Goal: Find specific page/section: Find specific page/section

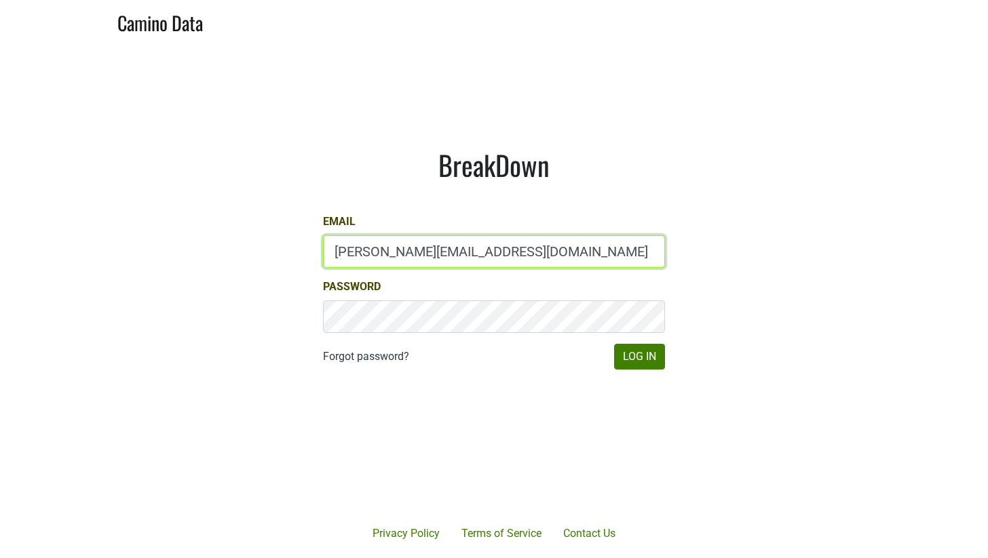
click at [446, 253] on input "anne@poewines.com" at bounding box center [494, 251] width 342 height 33
type input "anne@mommenpop.com"
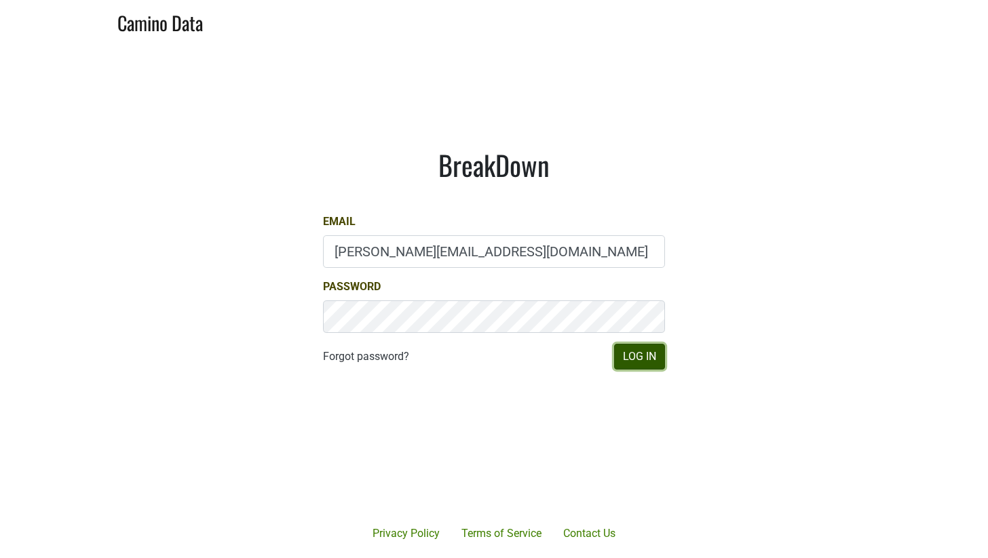
click at [647, 357] on button "Log In" at bounding box center [639, 357] width 51 height 26
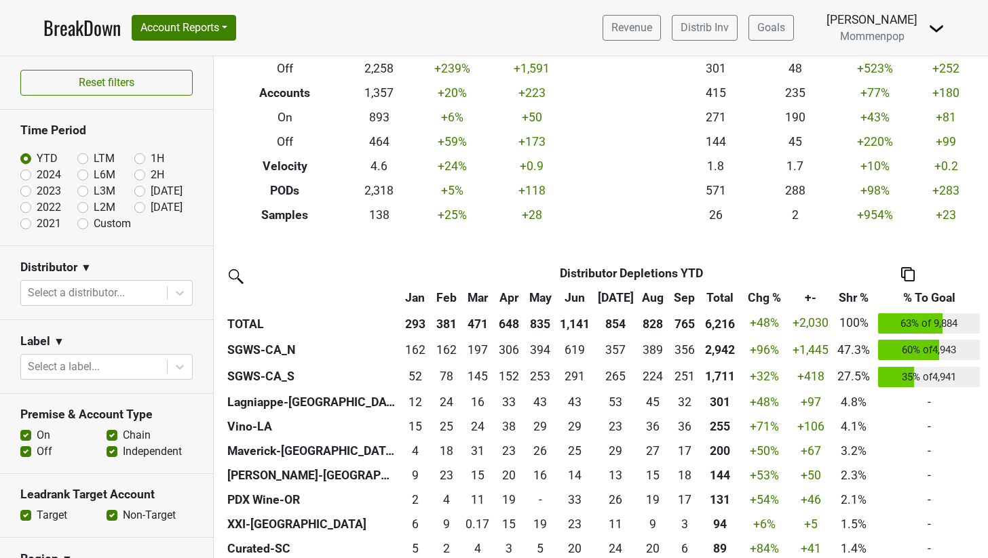
scroll to position [161, 0]
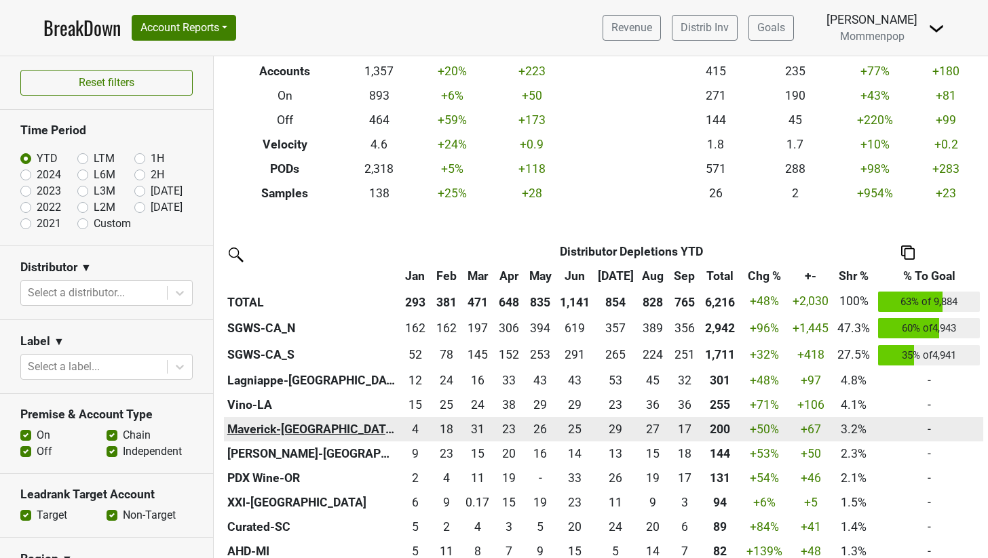
click at [265, 434] on th "Maverick-TX" at bounding box center [312, 429] width 176 height 24
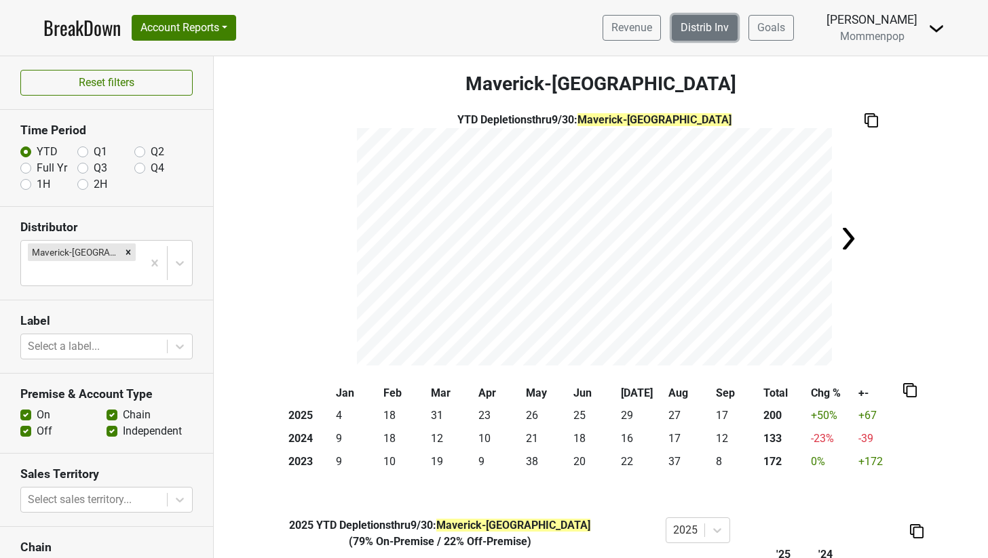
click at [719, 31] on link "Distrib Inv" at bounding box center [705, 28] width 66 height 26
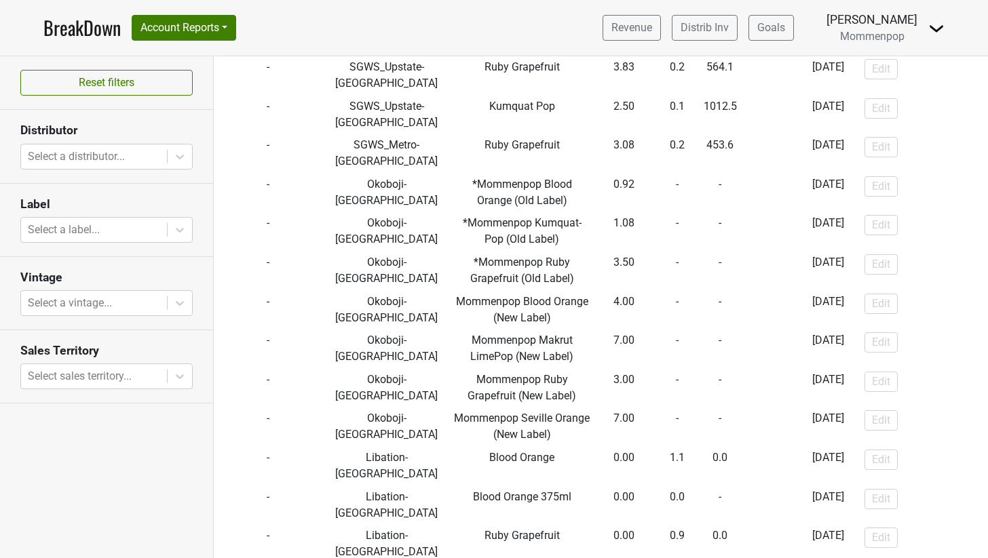
scroll to position [1240, 0]
